Goal: Navigation & Orientation: Find specific page/section

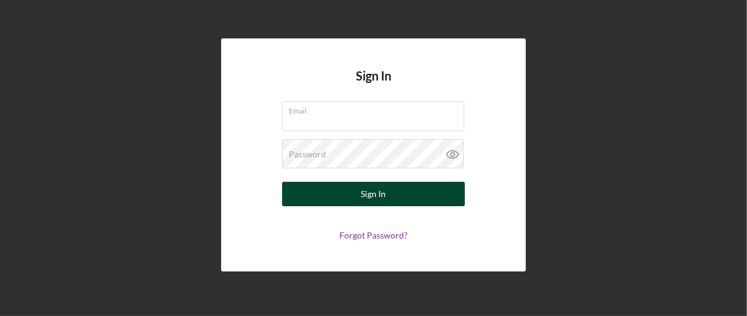
type input "[EMAIL_ADDRESS][DOMAIN_NAME]"
click at [413, 194] on button "Sign In" at bounding box center [373, 194] width 183 height 24
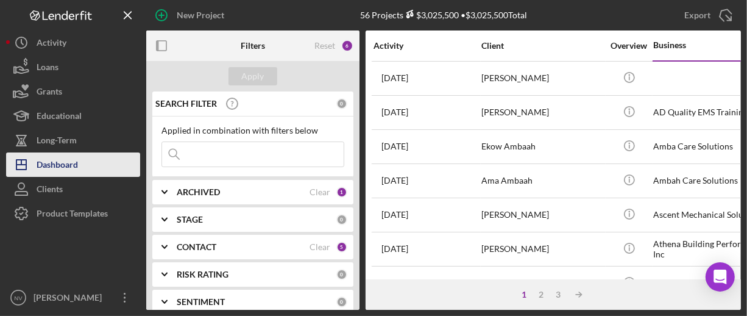
click at [127, 154] on button "Icon/Dashboard Dashboard" at bounding box center [73, 164] width 134 height 24
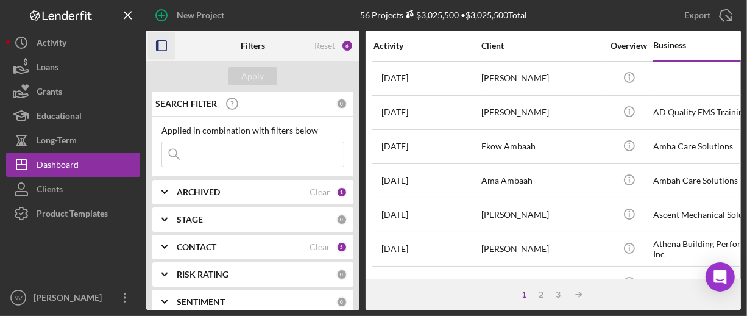
click at [165, 45] on icon "button" at bounding box center [161, 45] width 27 height 27
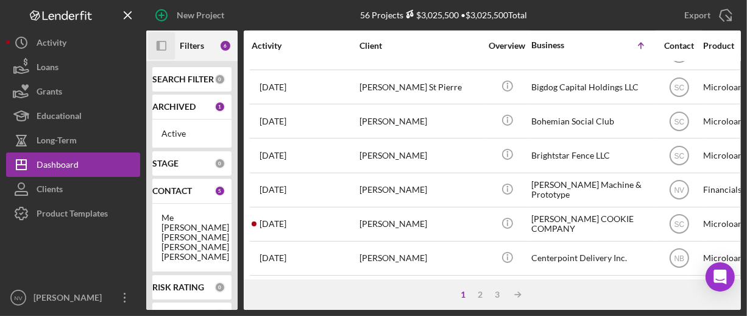
scroll to position [272, 0]
